Goal: Task Accomplishment & Management: Manage account settings

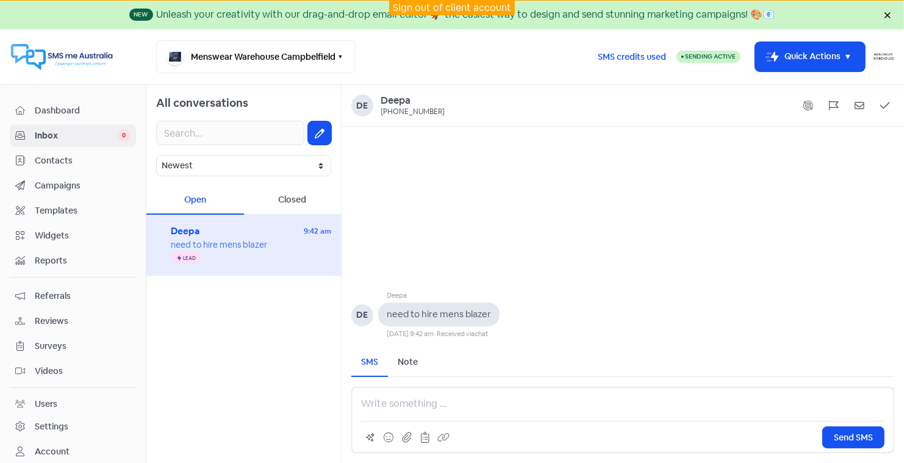
click at [453, 2] on link "Sign out of client account" at bounding box center [452, 7] width 118 height 13
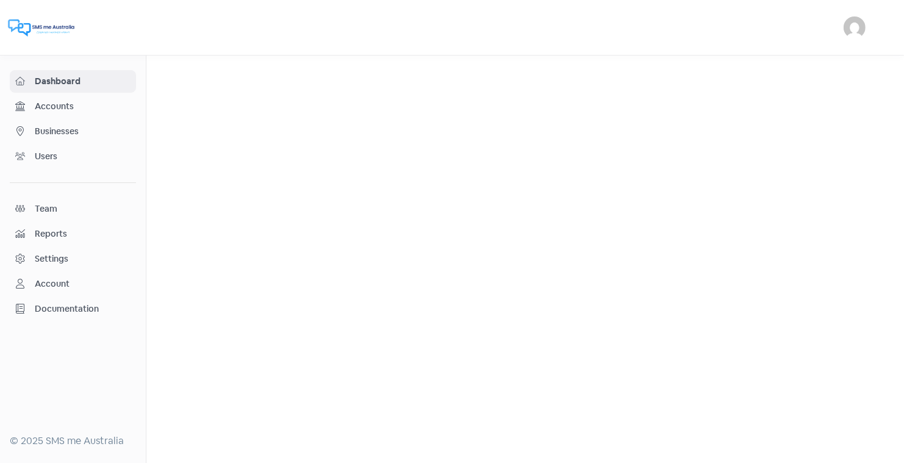
click at [65, 126] on span "Businesses" at bounding box center [83, 131] width 96 height 13
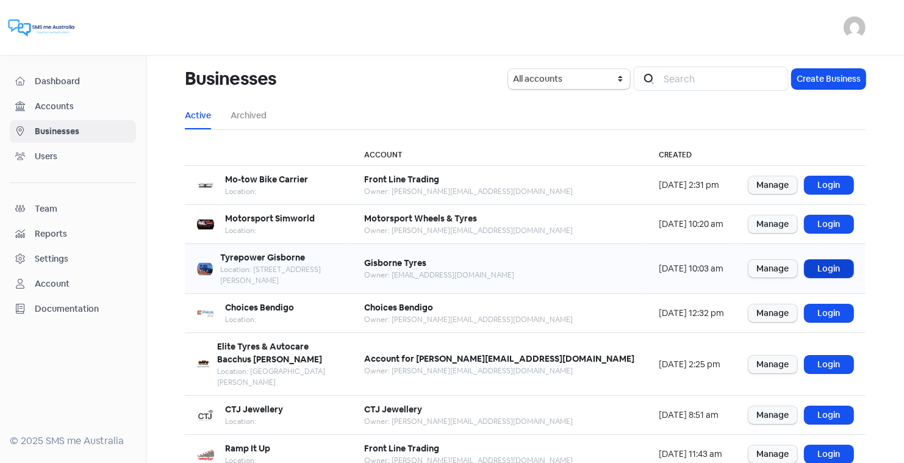
click at [826, 261] on link "Login" at bounding box center [829, 269] width 49 height 18
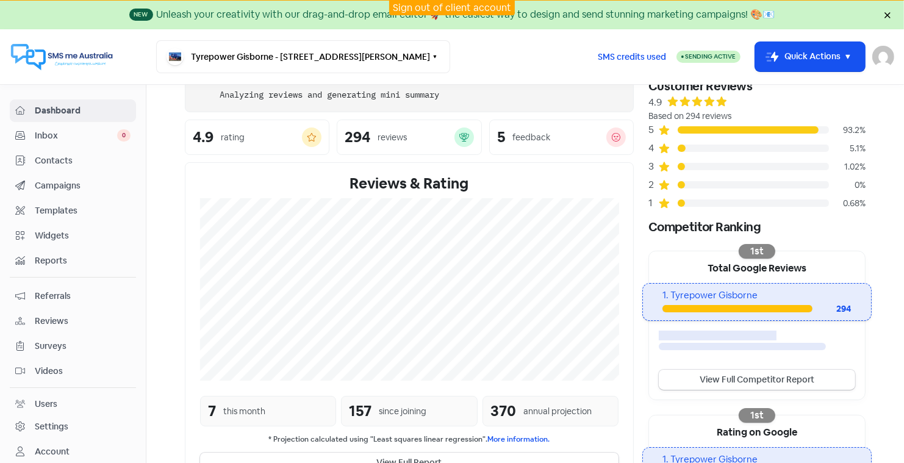
scroll to position [66, 0]
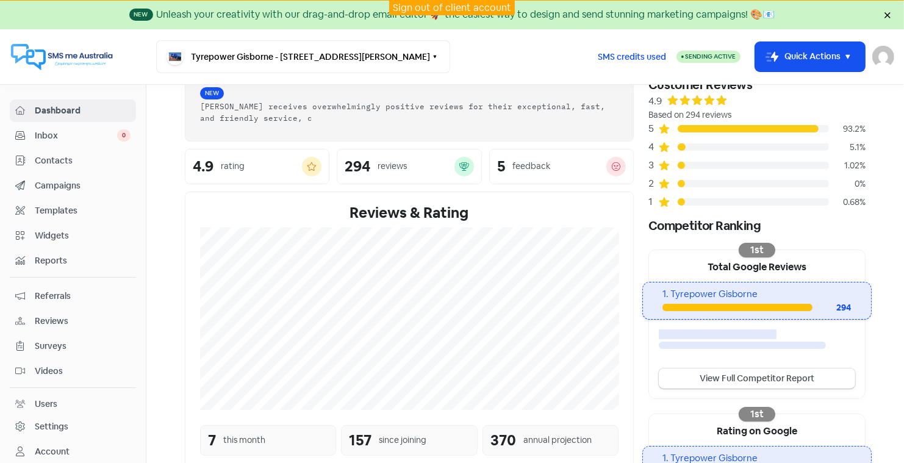
click at [56, 317] on span "Reviews" at bounding box center [83, 321] width 96 height 13
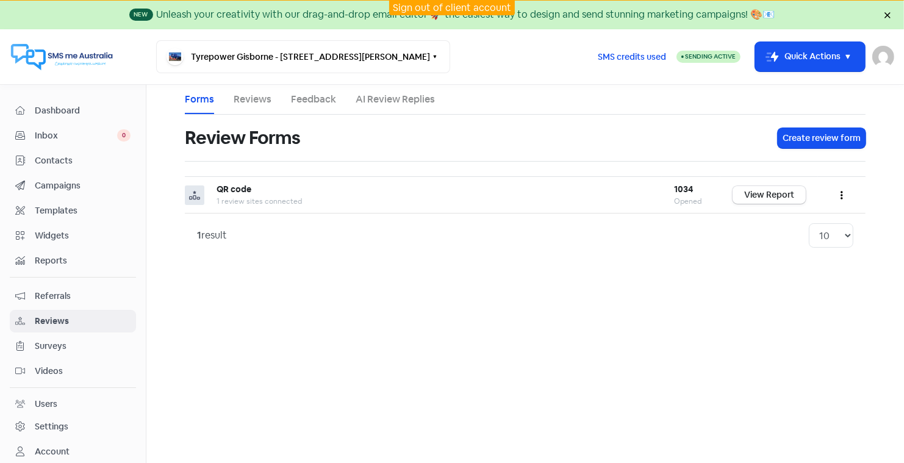
click at [241, 97] on link "Reviews" at bounding box center [253, 99] width 38 height 15
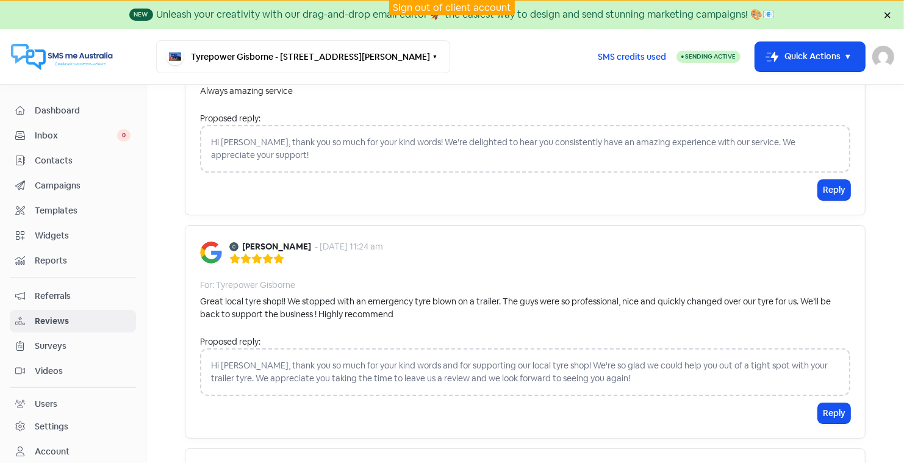
scroll to position [165, 0]
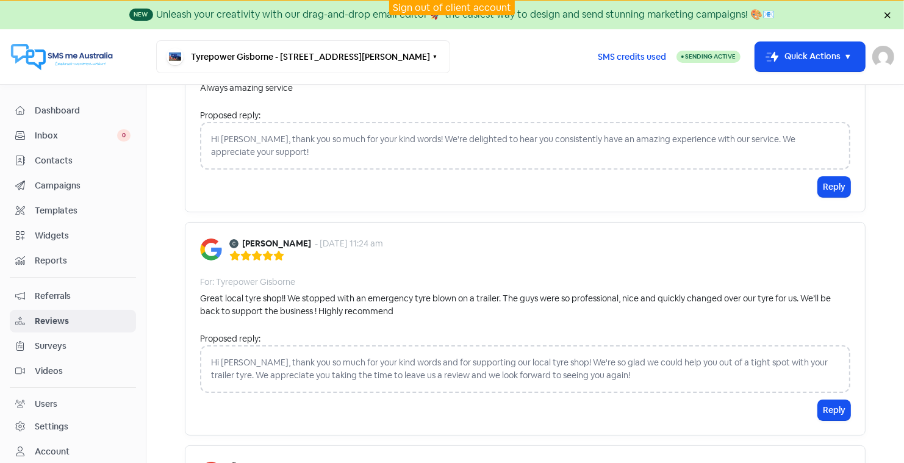
click at [56, 159] on span "Contacts" at bounding box center [83, 160] width 96 height 13
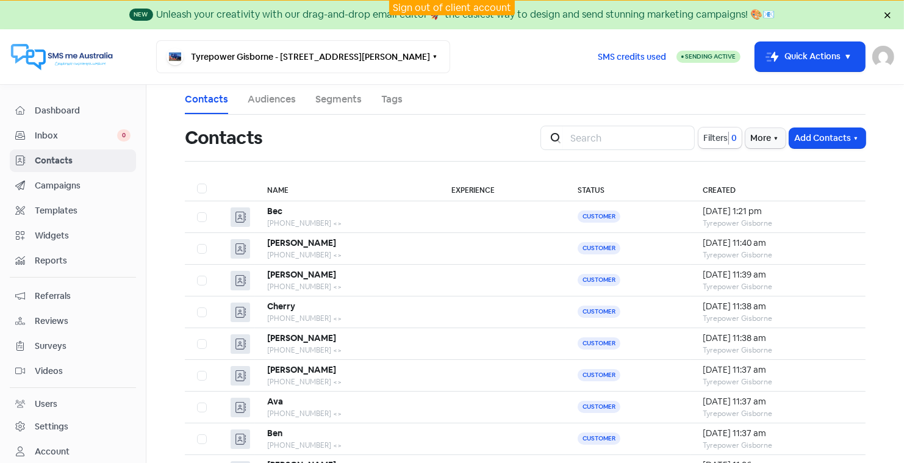
scroll to position [21, 0]
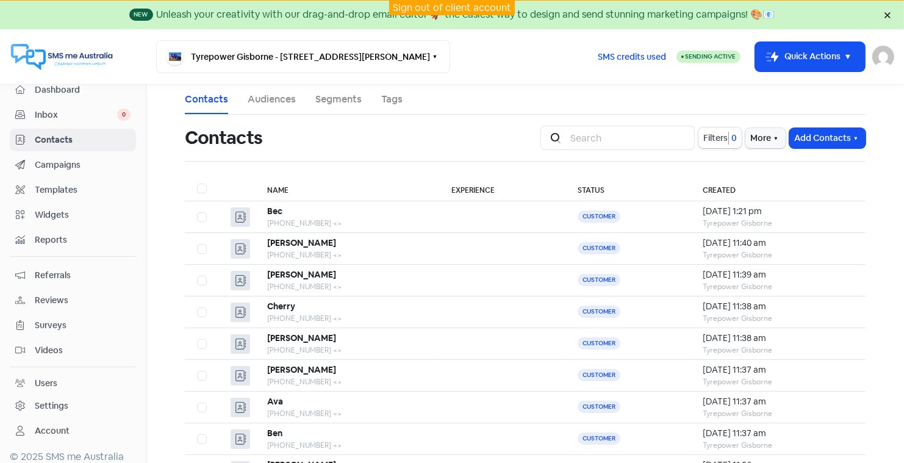
click at [54, 400] on div "Settings" at bounding box center [52, 406] width 34 height 13
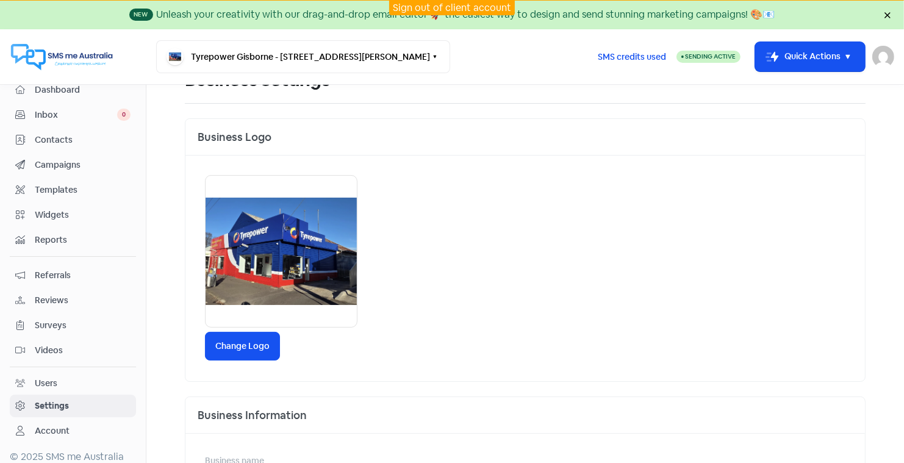
scroll to position [59, 0]
click at [248, 342] on label "Change Logo" at bounding box center [242, 345] width 75 height 29
click at [0, 0] on input "Change Logo" at bounding box center [0, 0] width 0 height 0
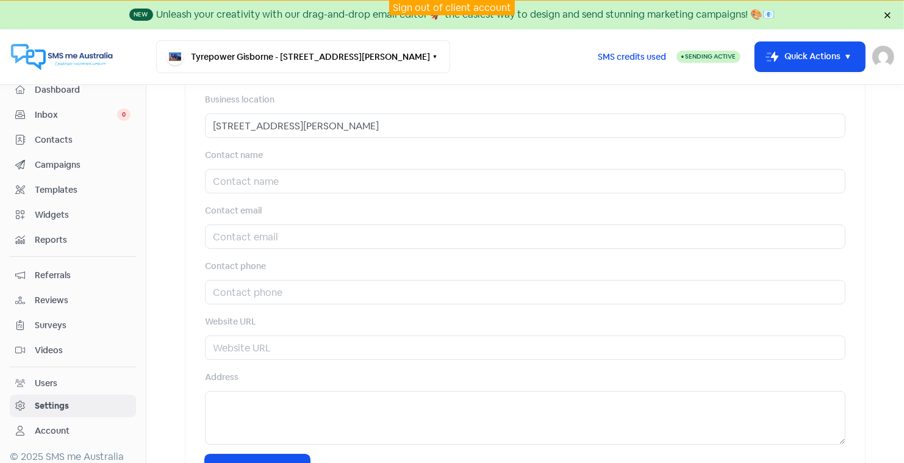
scroll to position [528, 0]
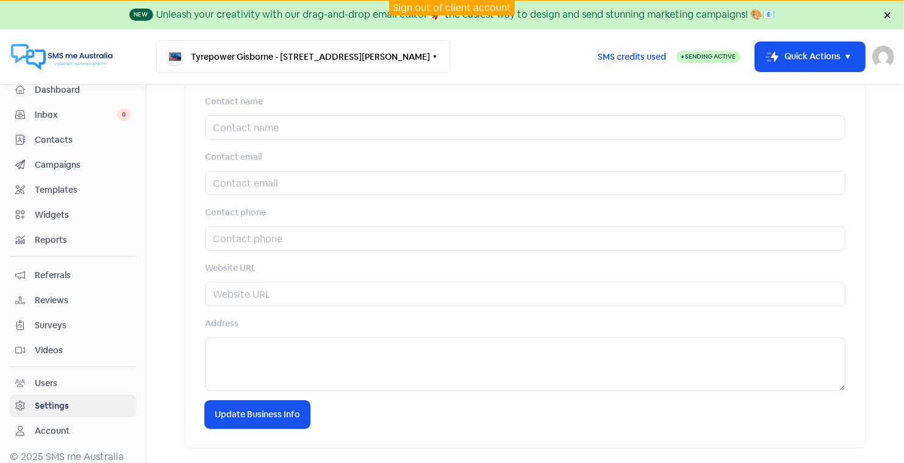
click at [48, 377] on div "Users" at bounding box center [46, 383] width 23 height 13
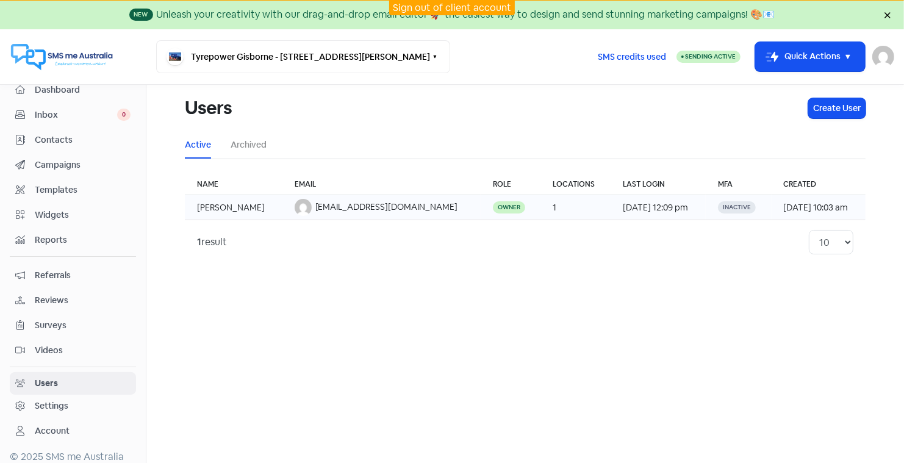
click at [241, 206] on td "Glenn Gardner" at bounding box center [234, 207] width 98 height 25
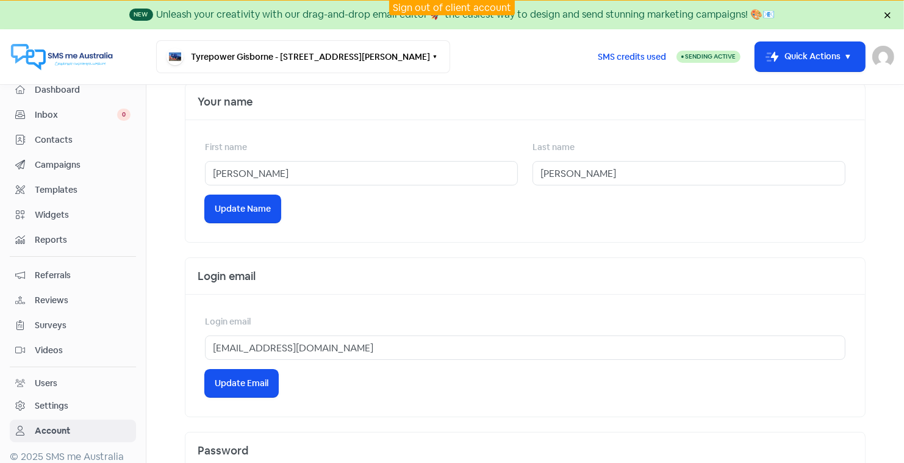
scroll to position [300, 0]
click at [42, 377] on div "Users" at bounding box center [46, 383] width 23 height 13
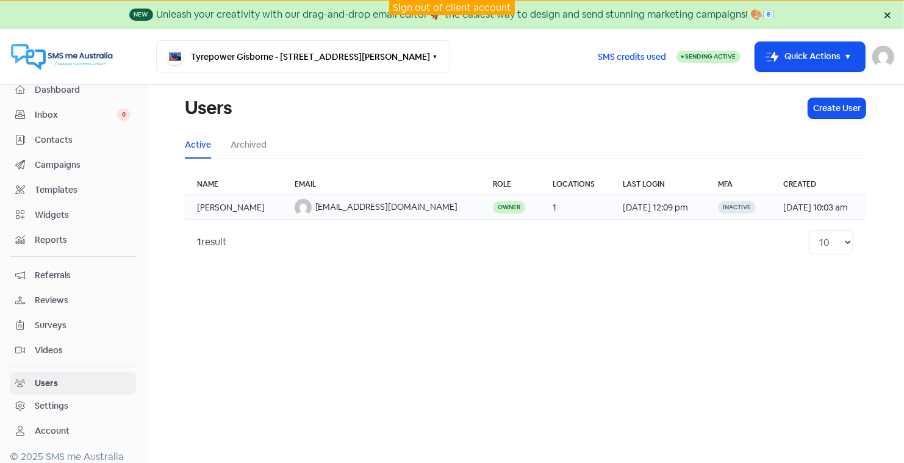
click at [237, 204] on td "Glenn Gardner" at bounding box center [234, 207] width 98 height 25
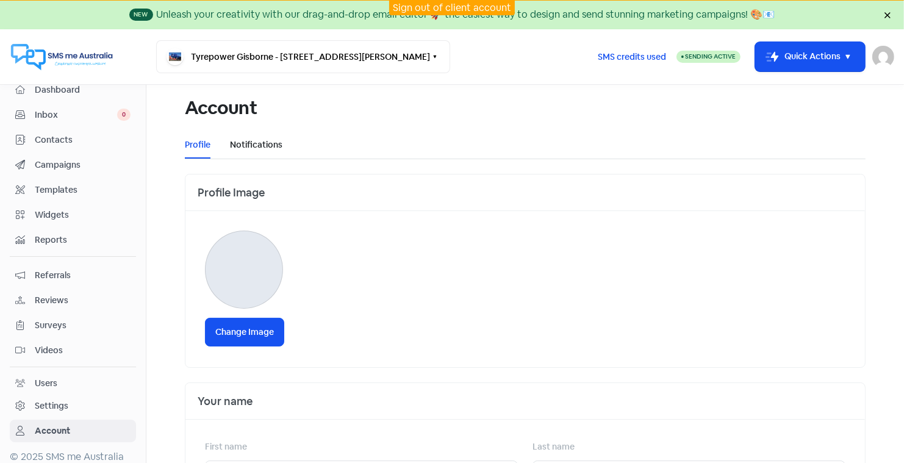
click at [253, 145] on link "Notifications" at bounding box center [256, 144] width 52 height 13
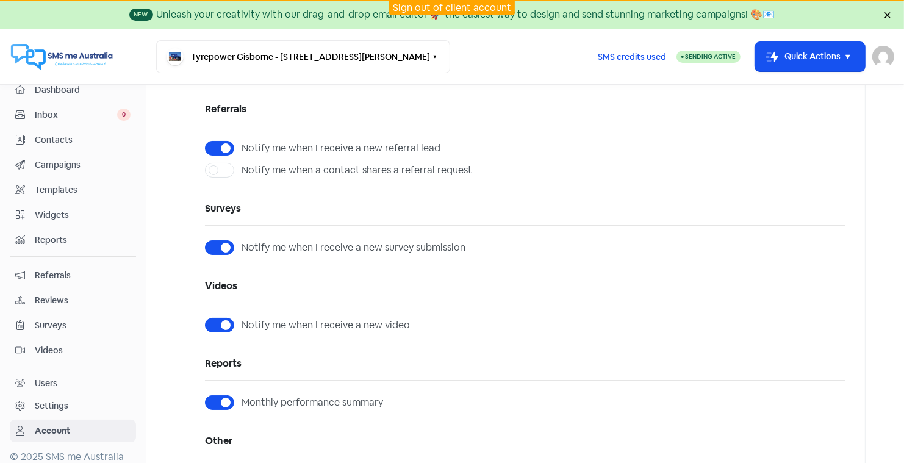
scroll to position [323, 0]
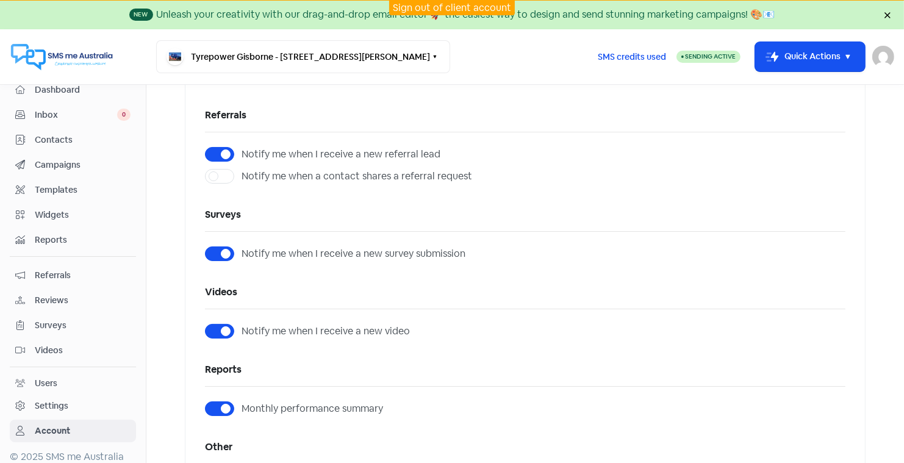
click at [242, 148] on label "Notify me when I receive a new referral lead" at bounding box center [341, 154] width 199 height 15
click at [242, 148] on input "Notify me when I receive a new referral lead" at bounding box center [246, 151] width 8 height 8
checkbox input "false"
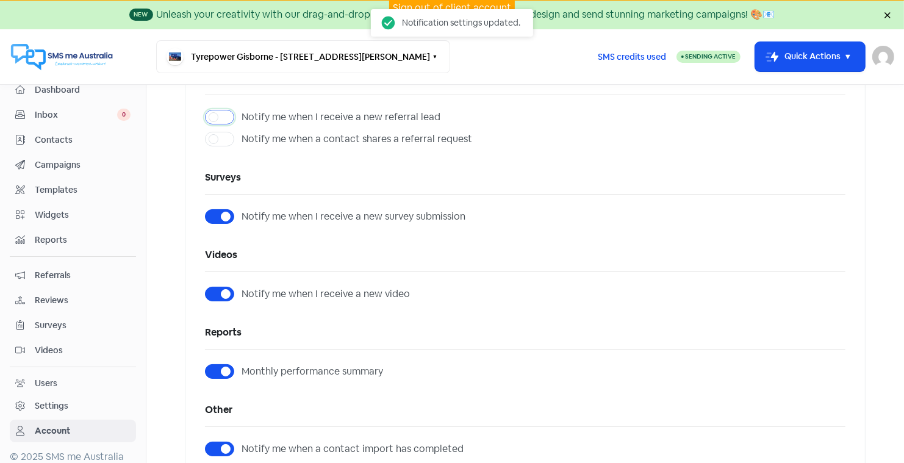
scroll to position [364, 0]
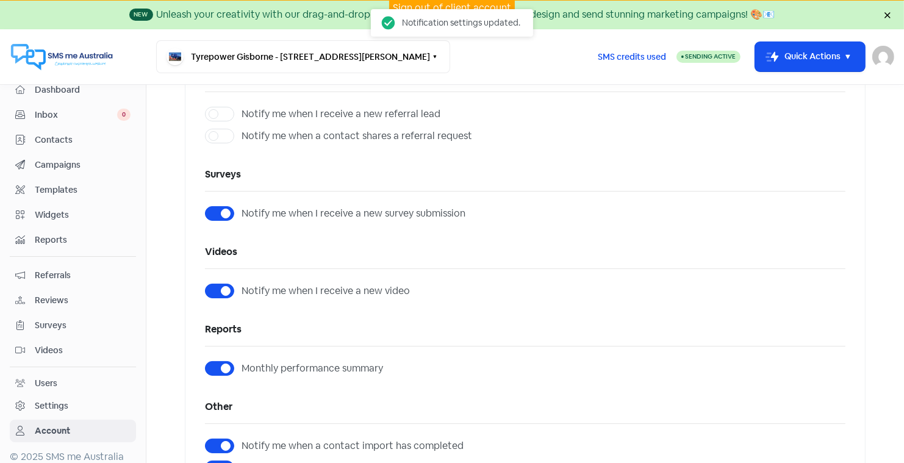
click at [242, 210] on label "Notify me when I receive a new survey submission" at bounding box center [354, 213] width 224 height 15
click at [242, 210] on input "Notify me when I receive a new survey submission" at bounding box center [246, 210] width 8 height 8
checkbox input "false"
click at [242, 289] on label "Notify me when I receive a new video" at bounding box center [326, 291] width 168 height 15
click at [242, 289] on input "Notify me when I receive a new video" at bounding box center [246, 288] width 8 height 8
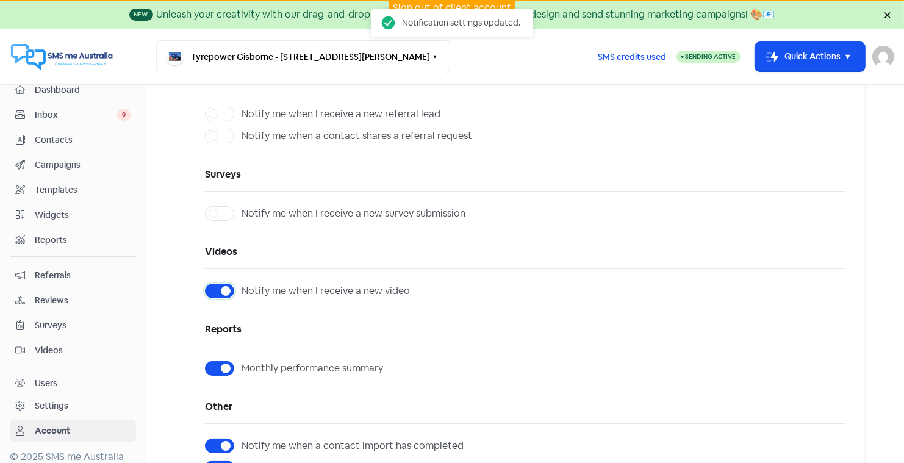
checkbox input "false"
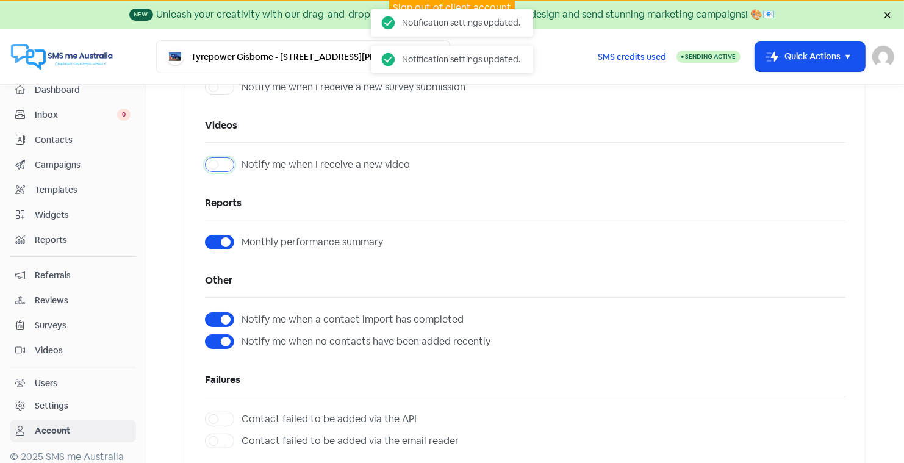
scroll to position [514, 0]
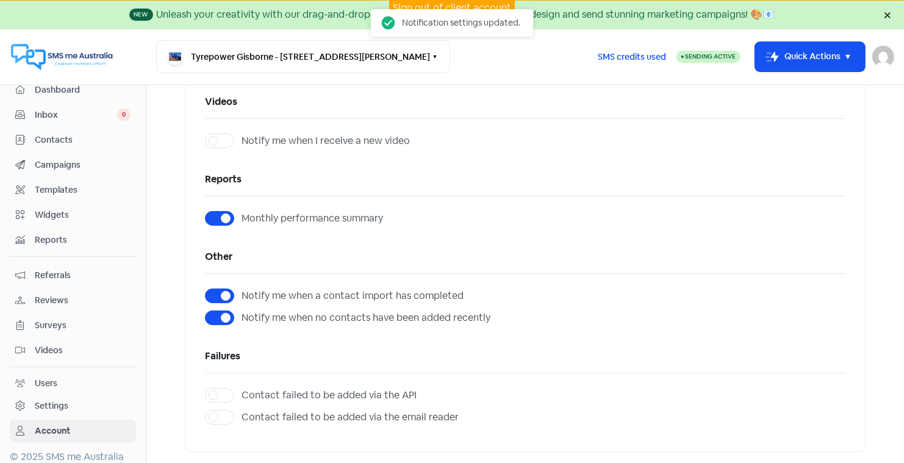
click at [242, 213] on label "Monthly performance summary" at bounding box center [313, 218] width 142 height 15
click at [242, 213] on input "Monthly performance summary" at bounding box center [246, 215] width 8 height 8
checkbox input "false"
click at [45, 377] on div "Users" at bounding box center [46, 383] width 23 height 13
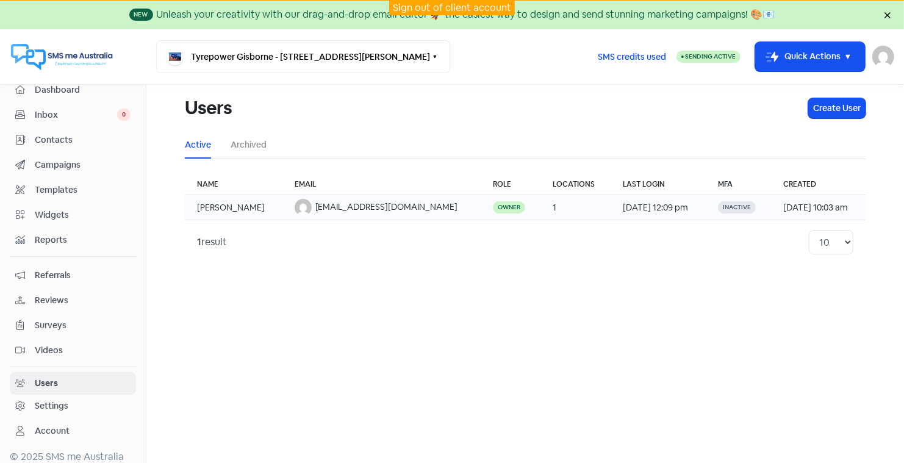
click at [235, 204] on td "Glenn Gardner" at bounding box center [234, 207] width 98 height 25
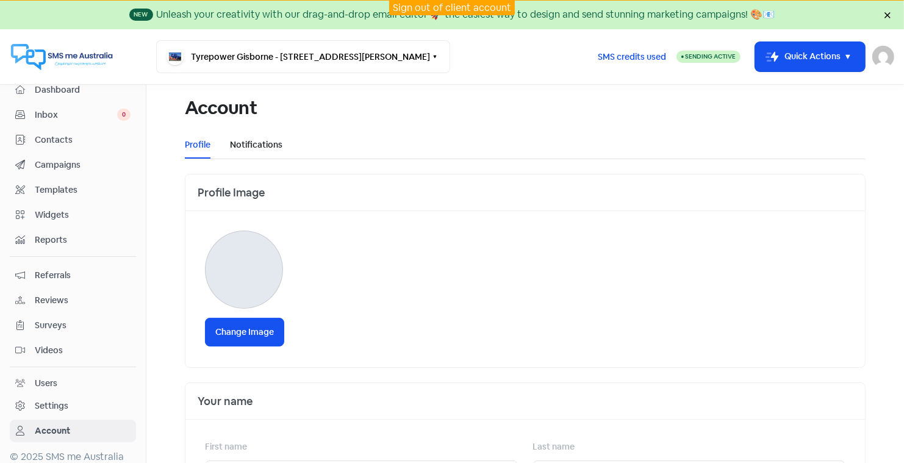
click at [253, 144] on link "Notifications" at bounding box center [256, 144] width 52 height 13
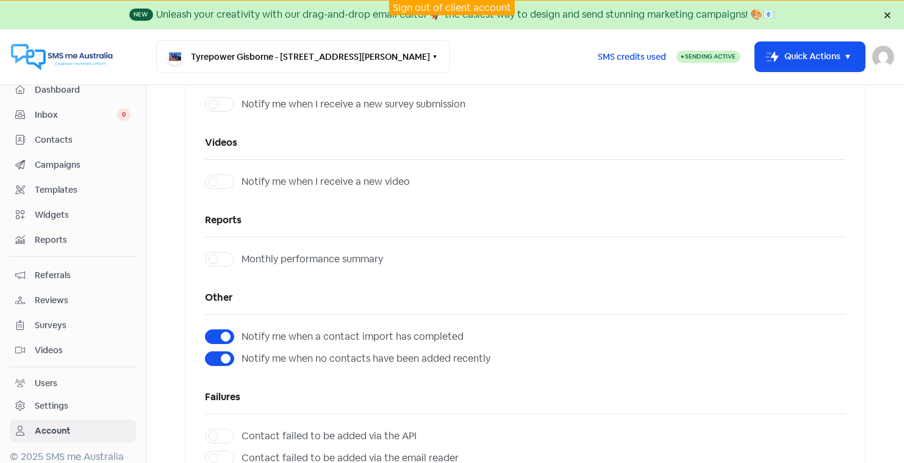
scroll to position [514, 0]
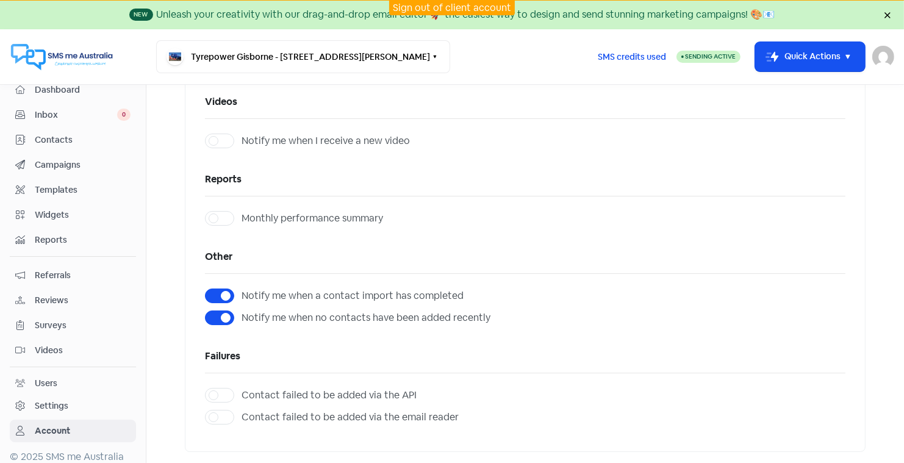
click at [46, 377] on div "Users" at bounding box center [46, 383] width 23 height 13
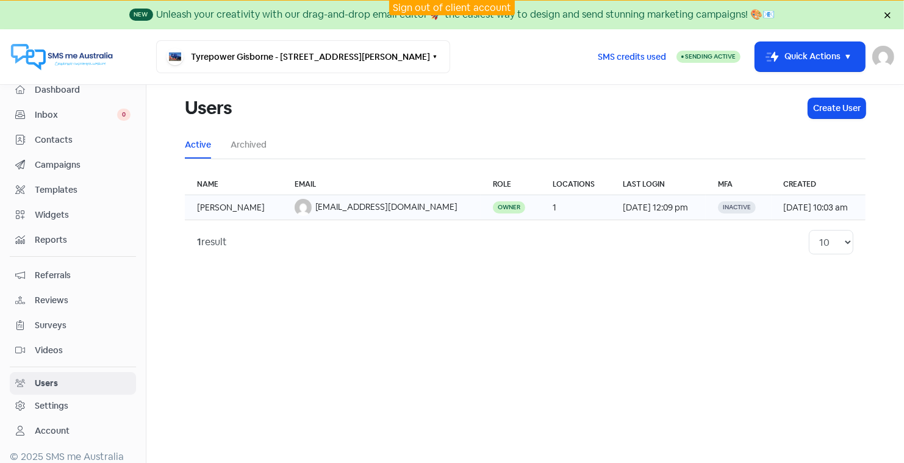
click at [239, 207] on td "Glenn Gardner" at bounding box center [234, 207] width 98 height 25
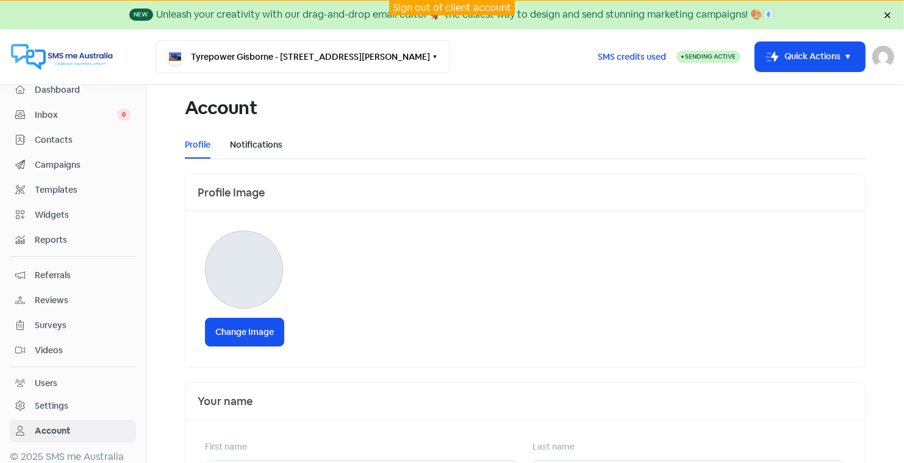
click at [266, 143] on link "Notifications" at bounding box center [256, 144] width 52 height 13
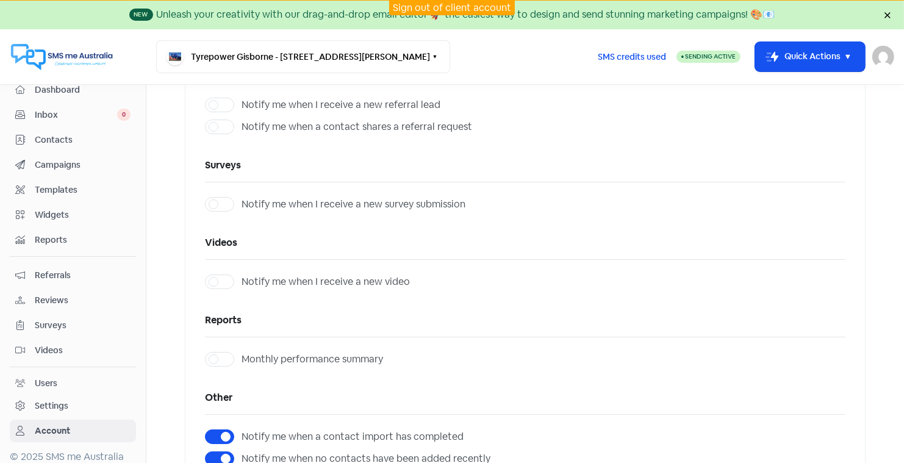
scroll to position [514, 0]
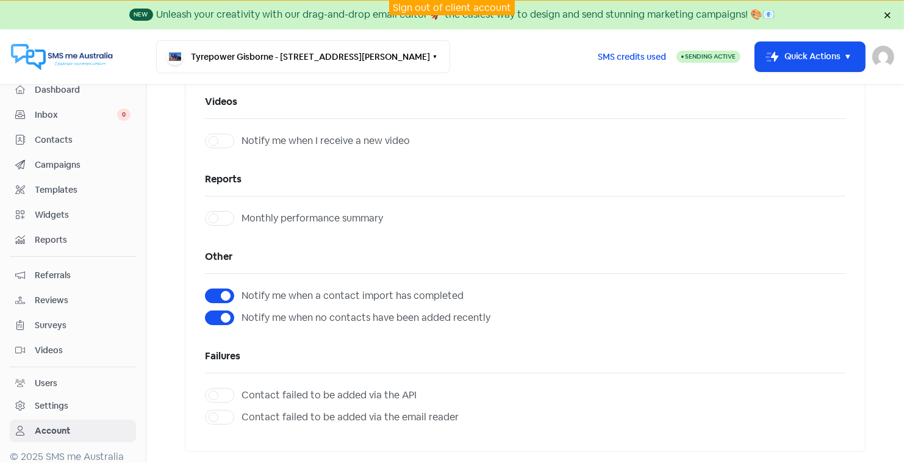
click at [43, 377] on div "Users" at bounding box center [46, 383] width 23 height 13
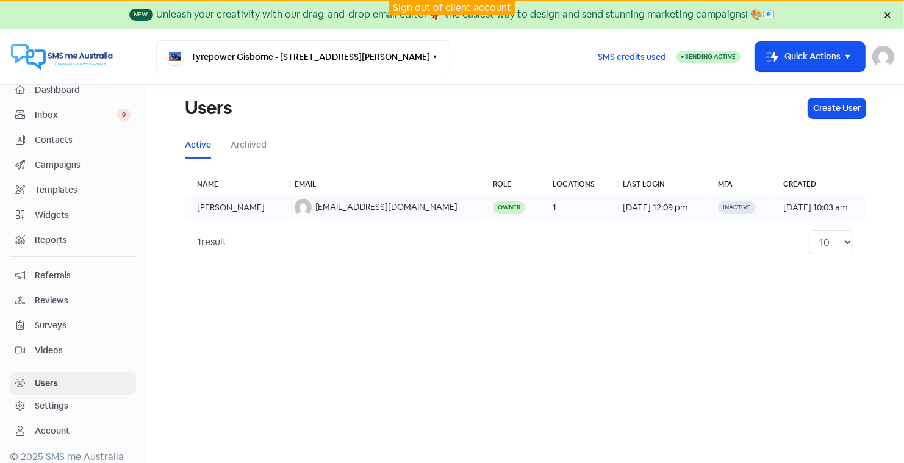
click at [315, 206] on span "admin@gisbornetyres.com.au" at bounding box center [386, 206] width 143 height 11
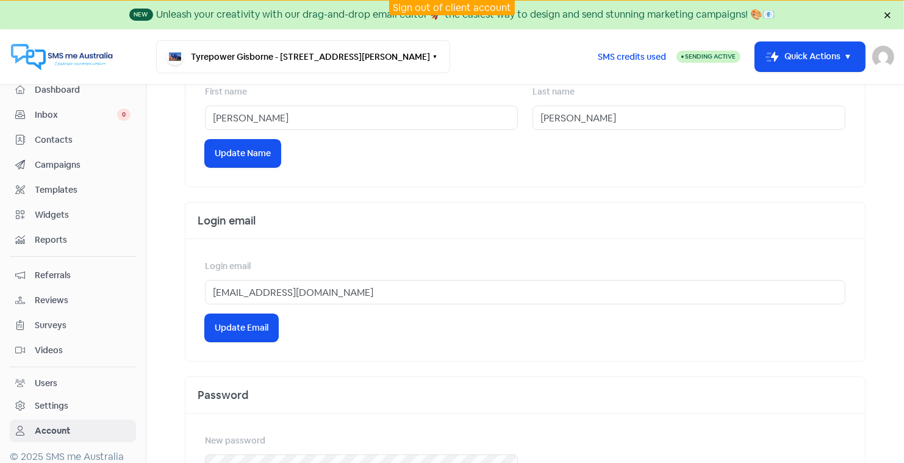
scroll to position [357, 0]
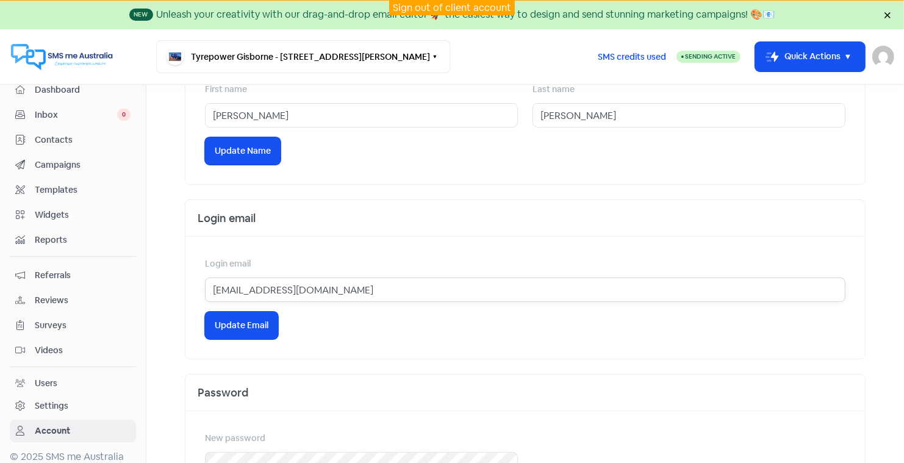
click at [239, 291] on input "admin@gisbornetyres.com.au" at bounding box center [525, 290] width 641 height 24
type input "glen@gisbornetyres.com.au"
click at [232, 320] on span "Update Email" at bounding box center [242, 325] width 54 height 13
